Goal: Communication & Community: Answer question/provide support

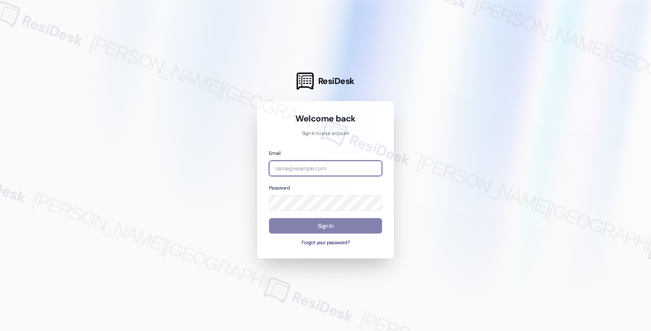
click at [298, 167] on input "email" at bounding box center [325, 168] width 113 height 16
type input "automated-surveys-americas_rental_managers-fides.[PERSON_NAME]@americas_rental_…"
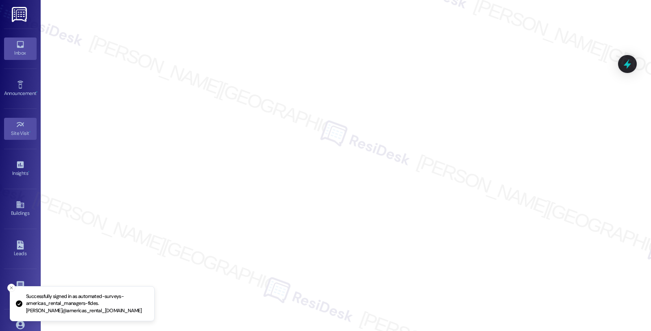
click at [9, 47] on link "Inbox" at bounding box center [20, 48] width 33 height 22
